Goal: Transaction & Acquisition: Book appointment/travel/reservation

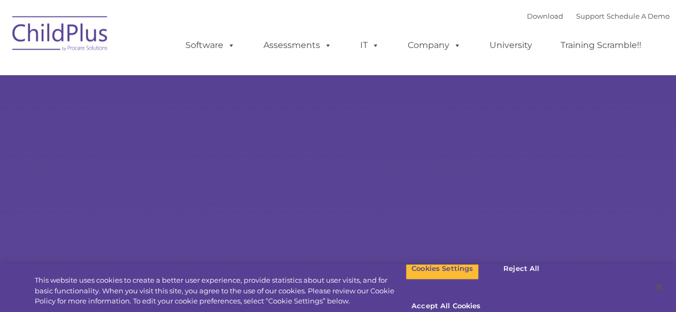
select select "MEDIUM"
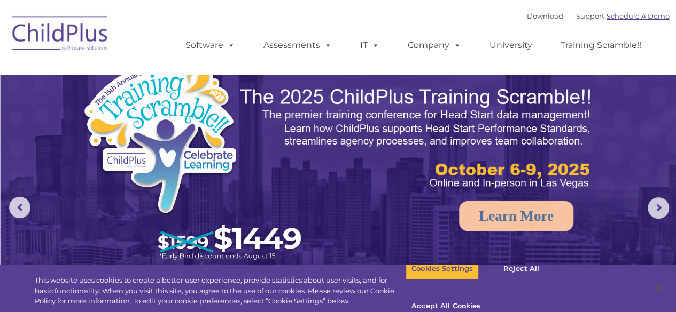
click at [642, 19] on link "Schedule A Demo" at bounding box center [637, 16] width 63 height 9
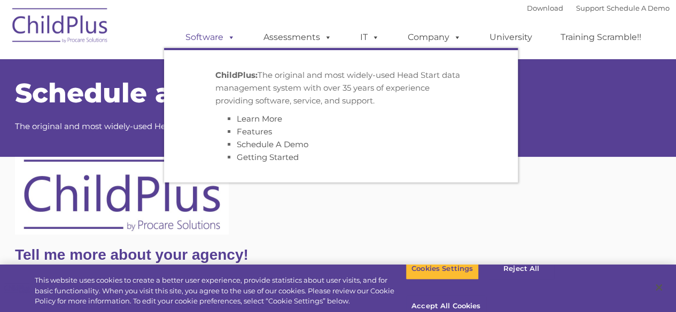
click at [231, 42] on span at bounding box center [229, 37] width 12 height 10
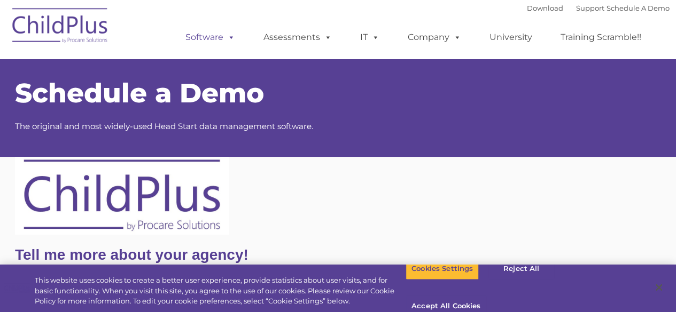
click at [231, 42] on span at bounding box center [229, 37] width 12 height 10
click at [90, 20] on img at bounding box center [60, 27] width 107 height 53
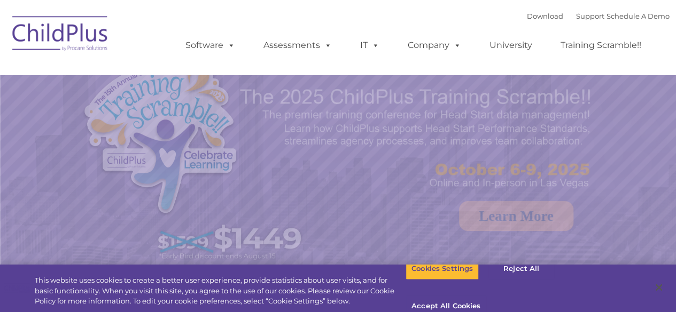
select select "MEDIUM"
